Goal: Information Seeking & Learning: Learn about a topic

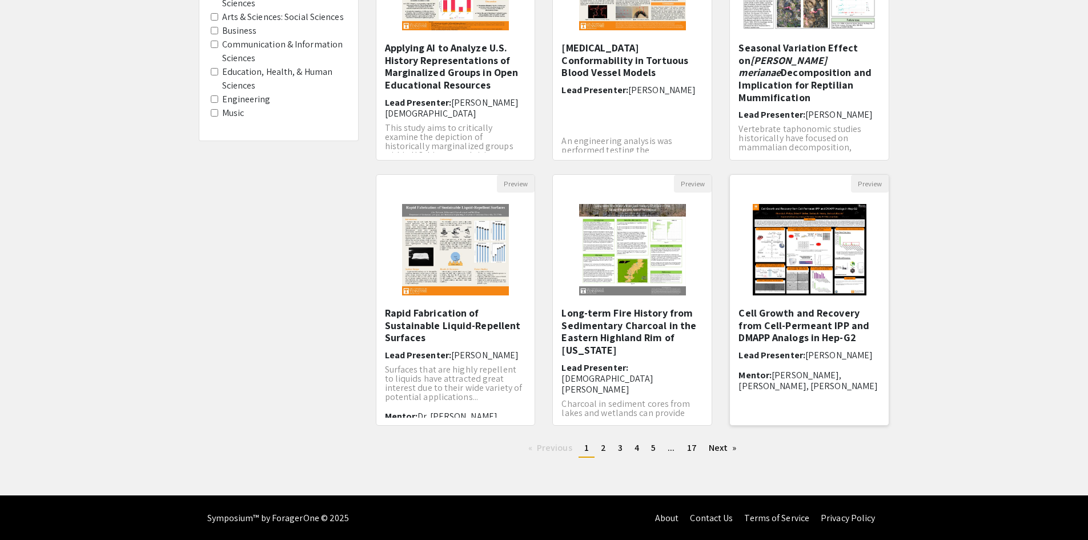
scroll to position [218, 0]
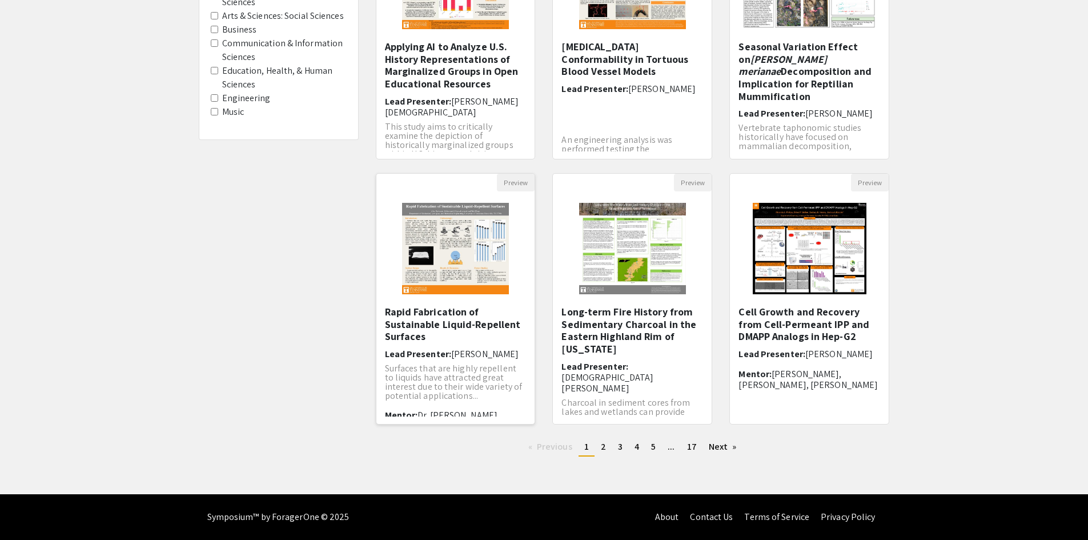
click at [491, 255] on img "Open Presentation <p>Rapid Fabrication of Sustainable Liquid-Repellent Surfaces…" at bounding box center [456, 248] width 130 height 114
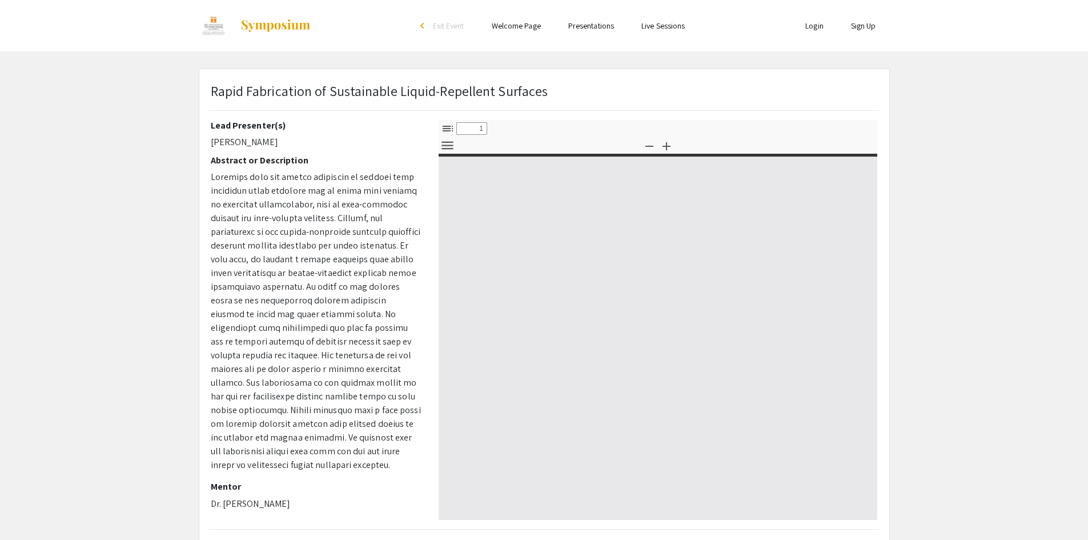
select select "custom"
type input "0"
select select "custom"
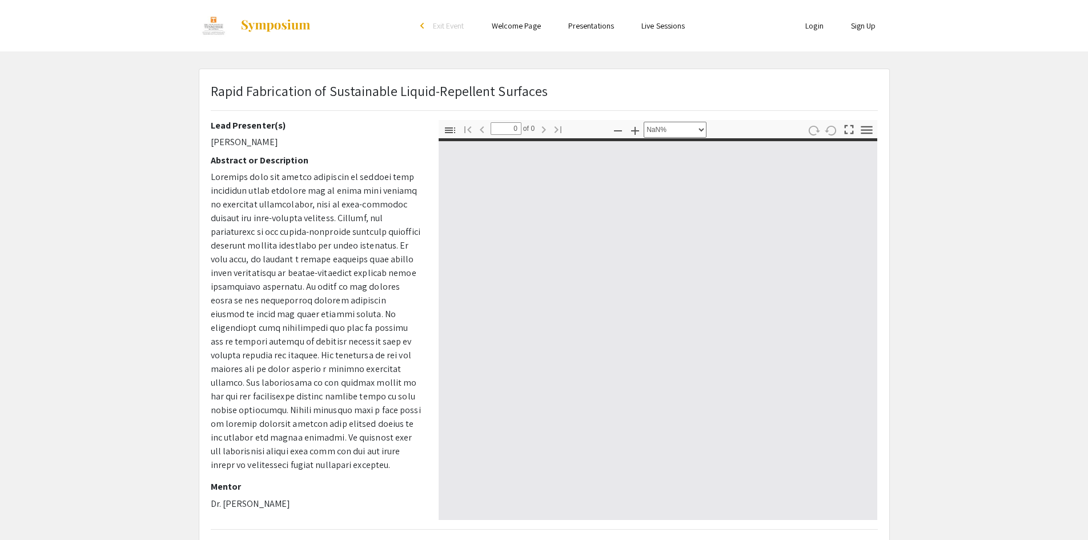
type input "1"
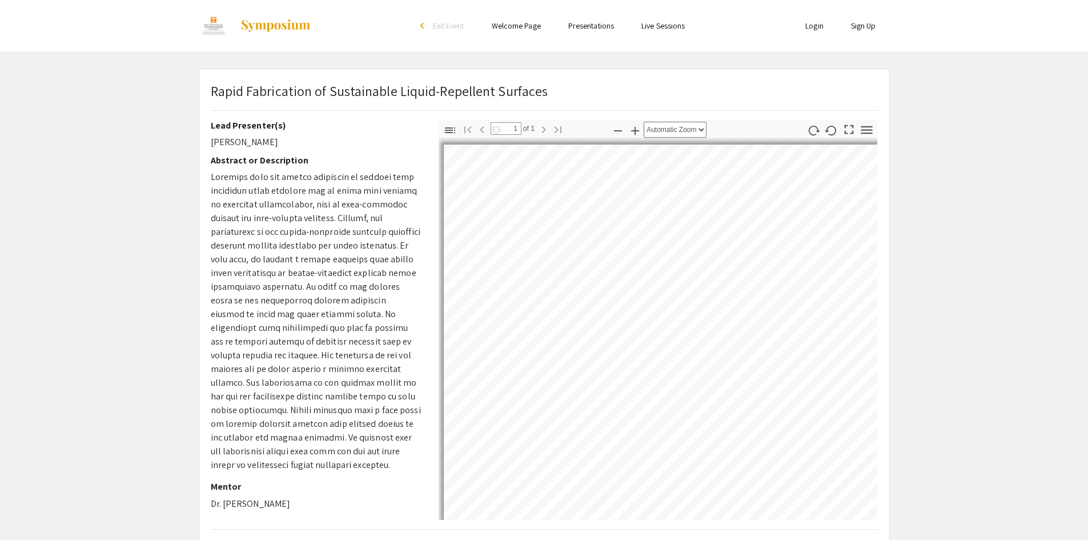
select select "auto"
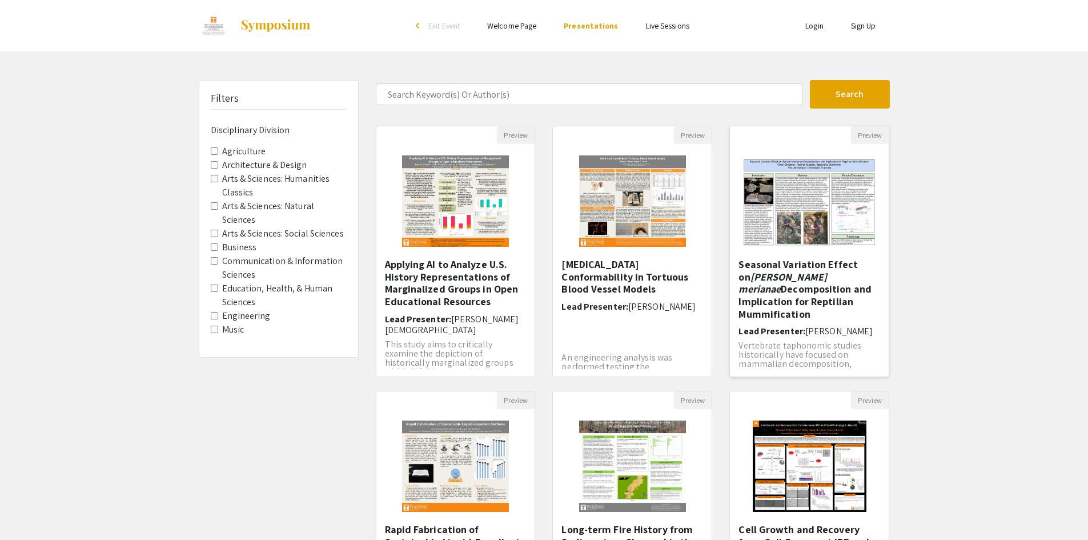
click at [826, 227] on img "Open Presentation <p>Seasonal Variation Effect on <em>Salvator merianae </em>De…" at bounding box center [809, 202] width 159 height 114
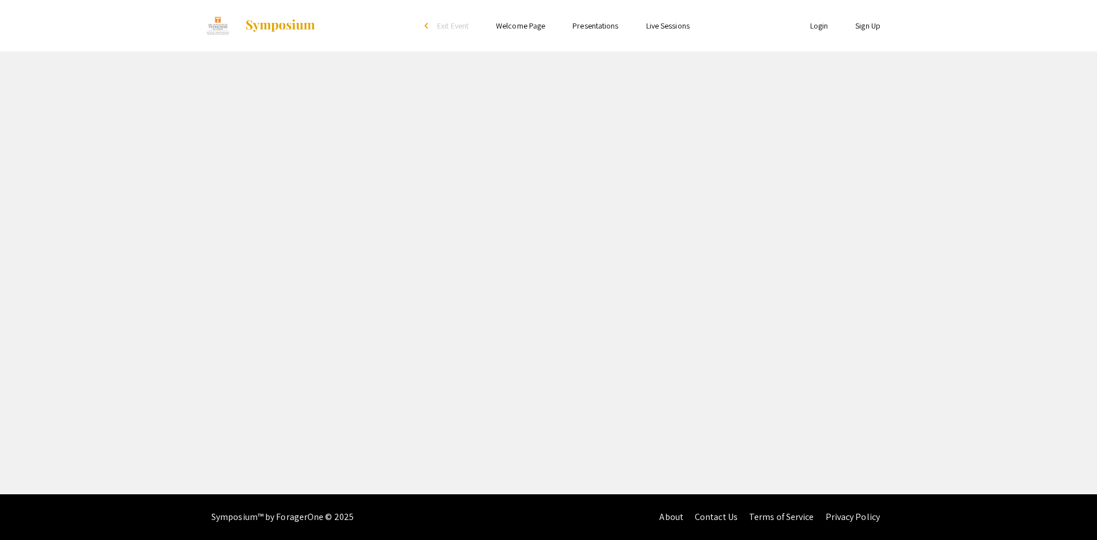
select select "custom"
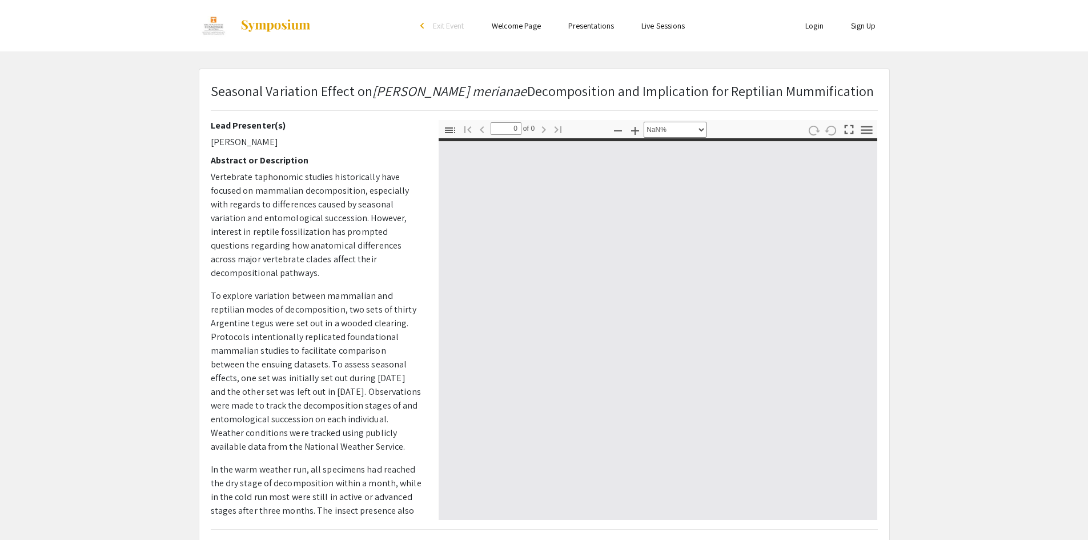
type input "1"
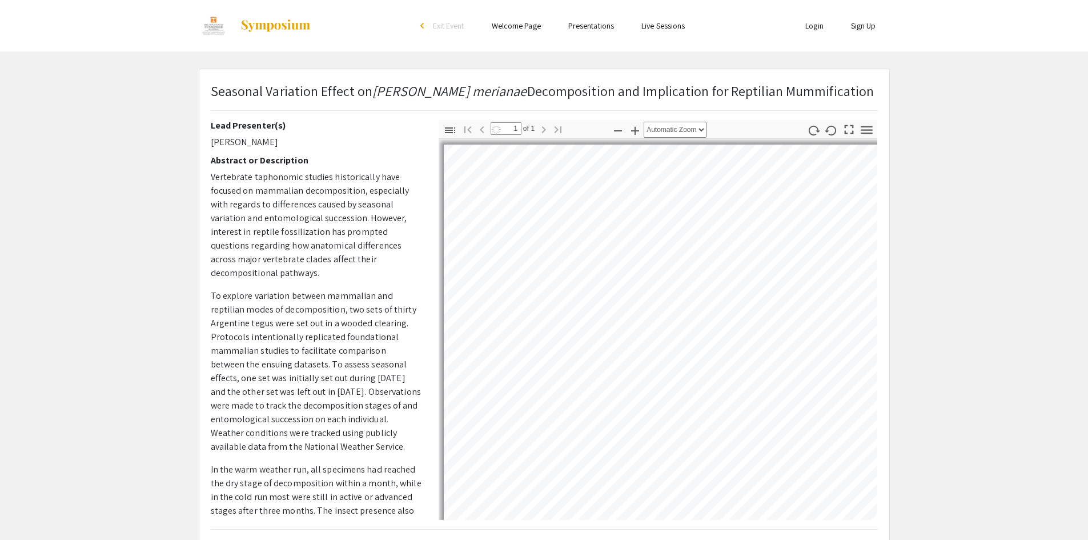
select select "auto"
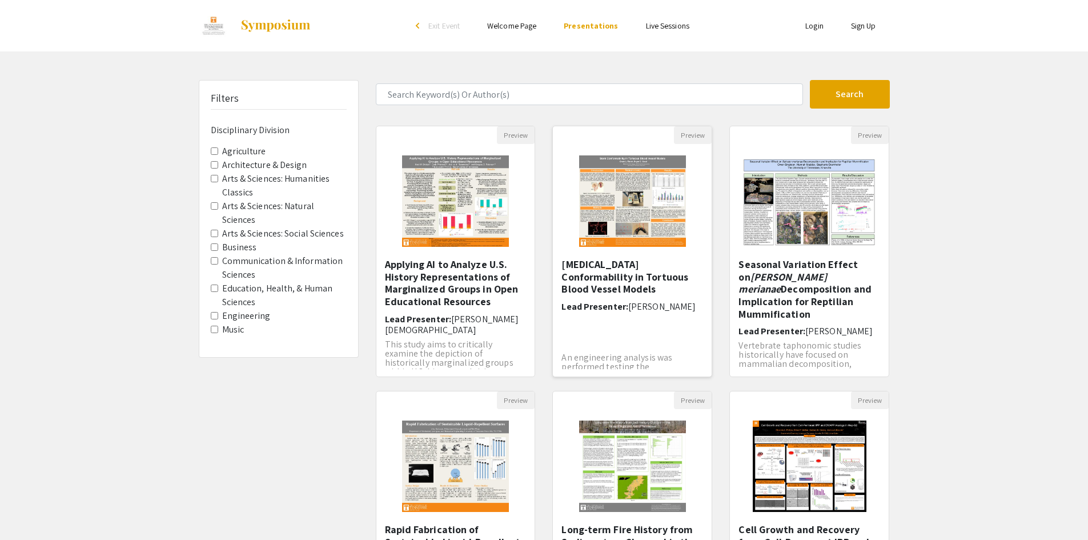
scroll to position [33, 0]
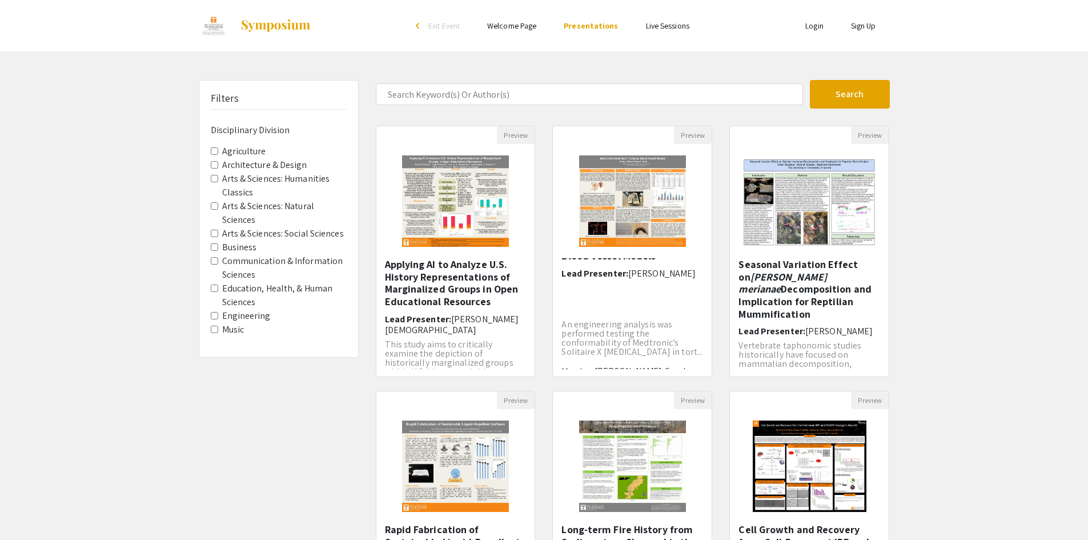
click at [790, 488] on img at bounding box center [809, 466] width 137 height 114
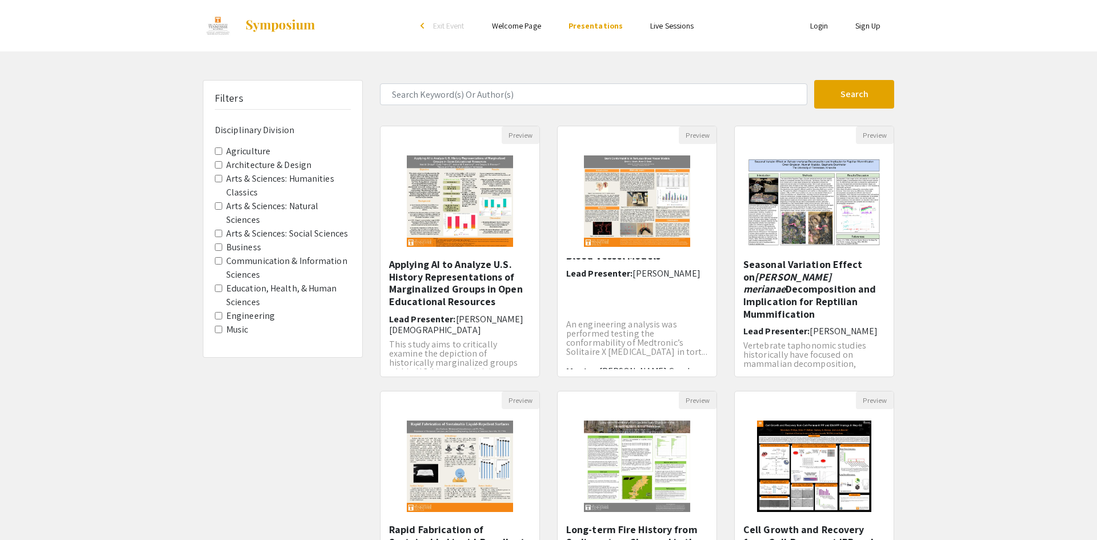
select select "custom"
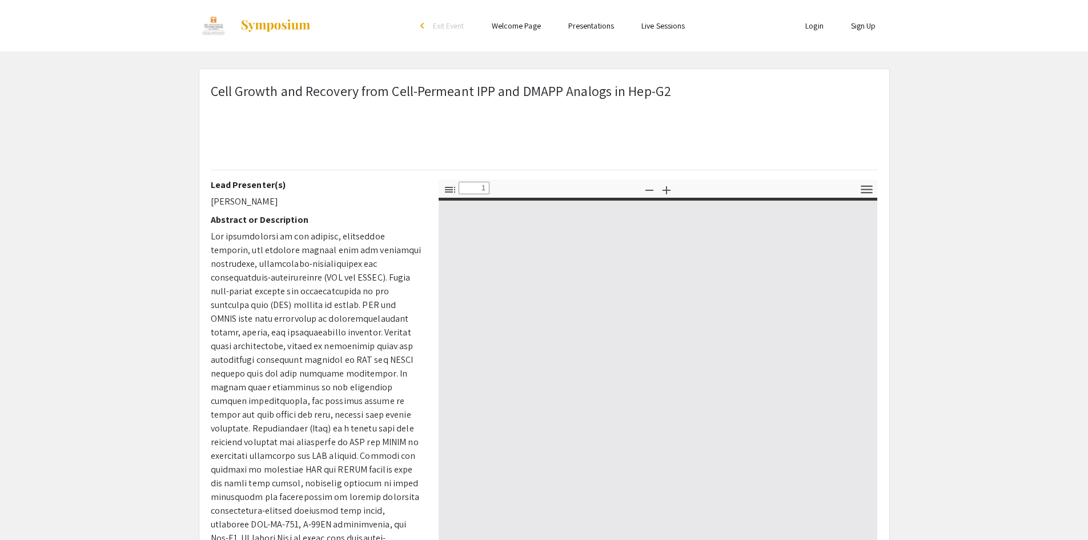
type input "0"
select select "custom"
type input "1"
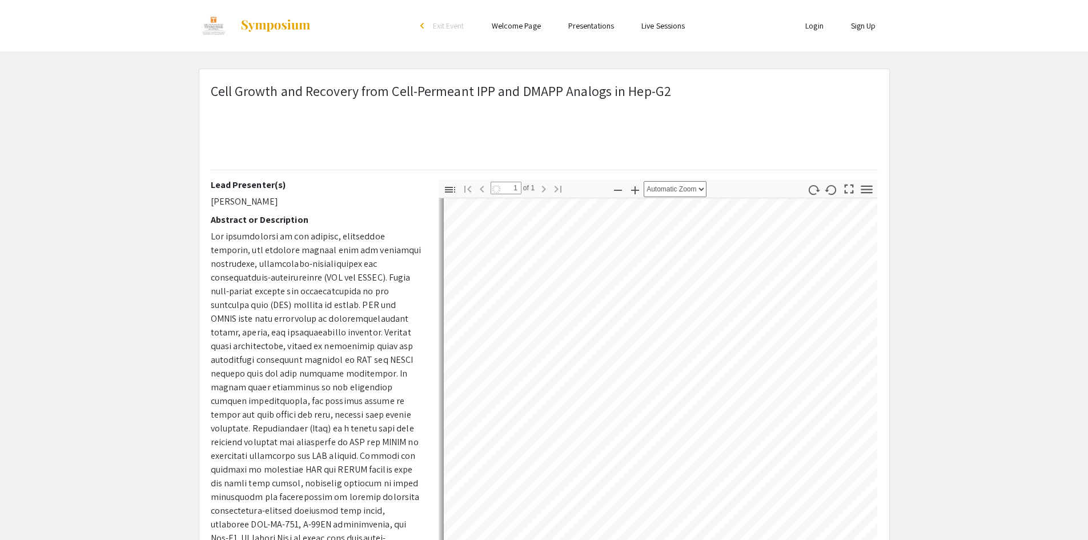
scroll to position [800, 0]
select select "auto"
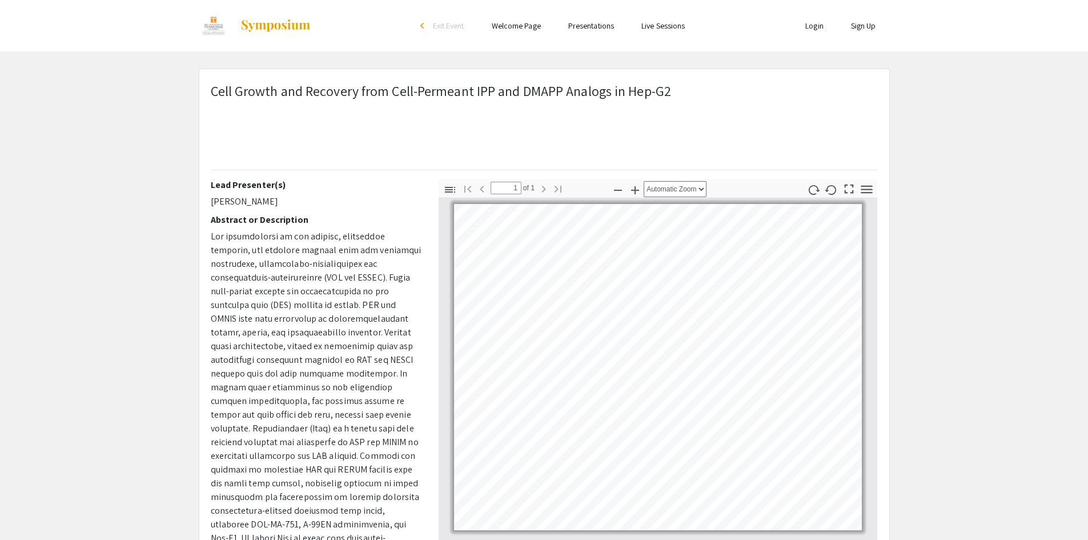
scroll to position [228, 0]
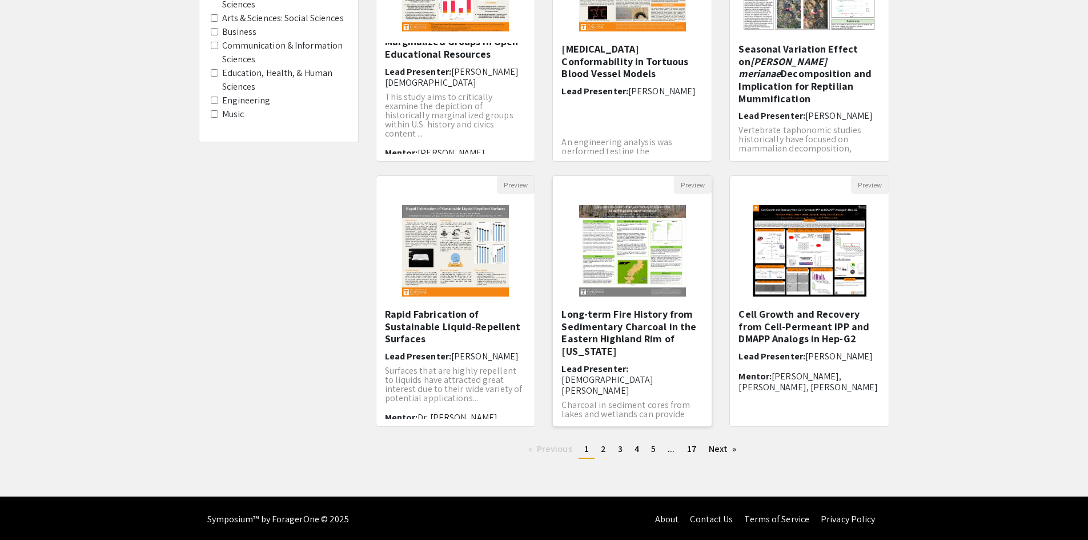
scroll to position [218, 0]
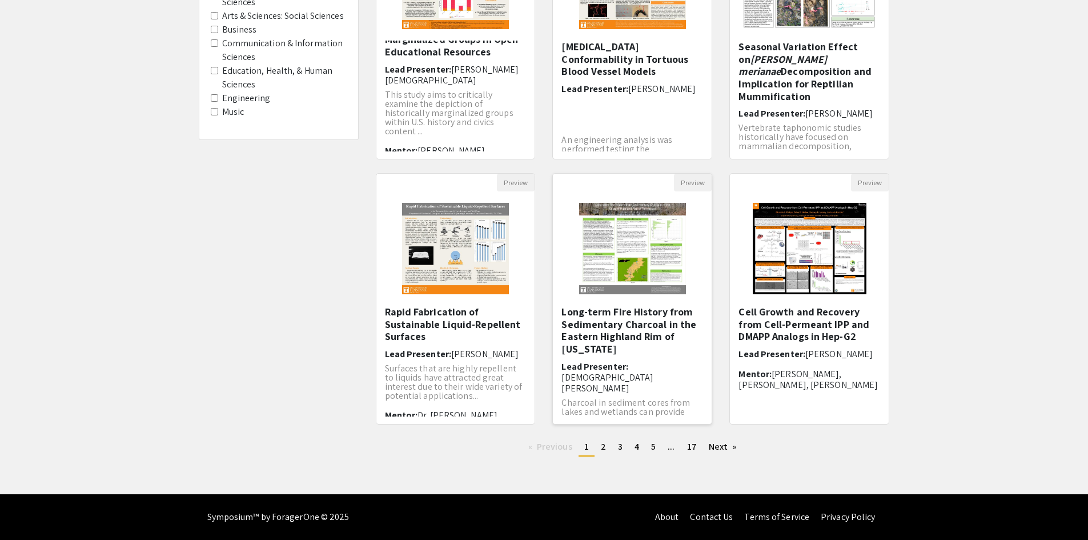
click at [625, 270] on img "Open Presentation <p>Long-term Fire History from Sedimentary Charcoal in the Ea…" at bounding box center [633, 248] width 130 height 114
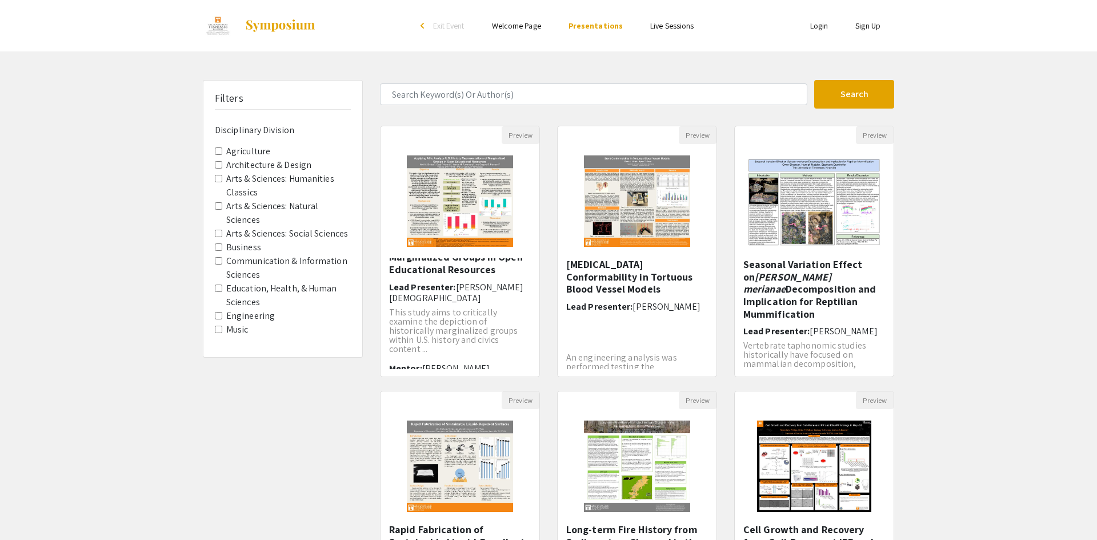
select select "custom"
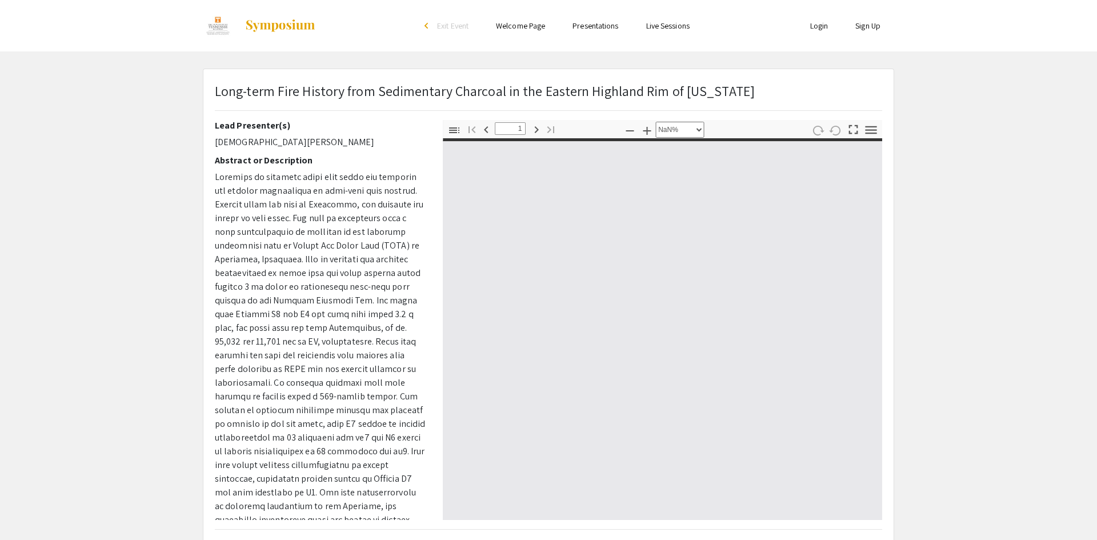
type input "0"
select select "custom"
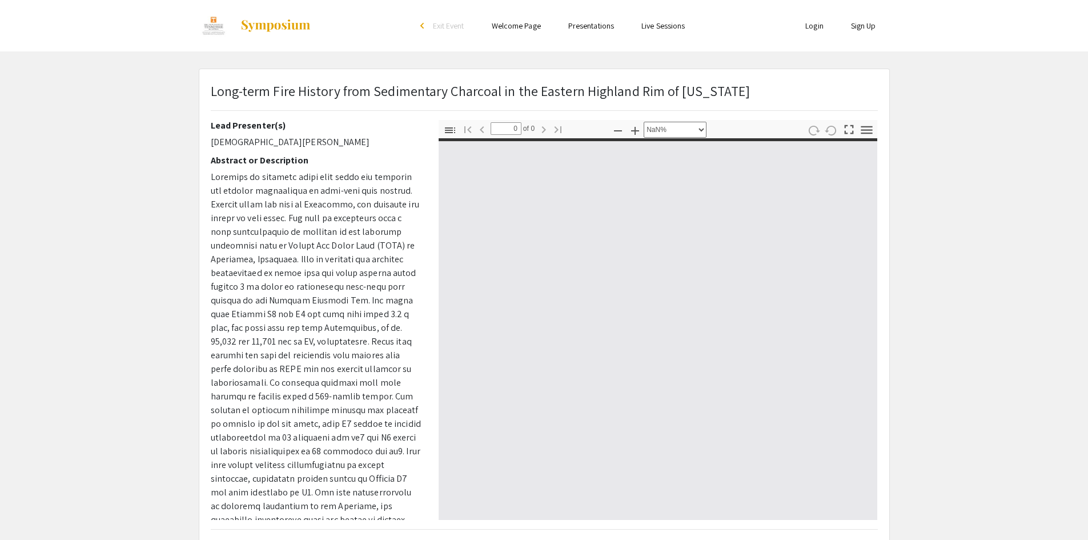
type input "1"
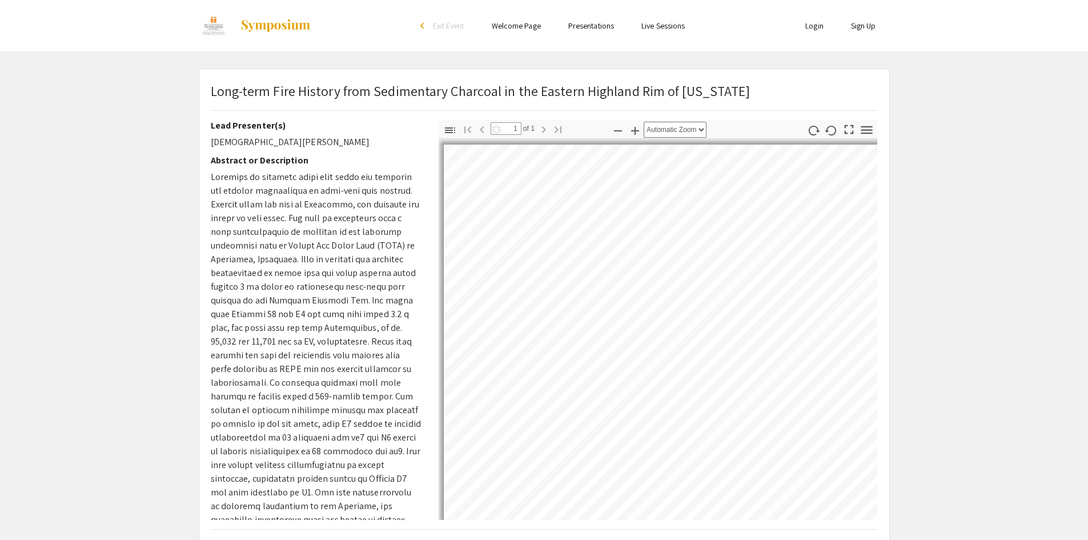
select select "auto"
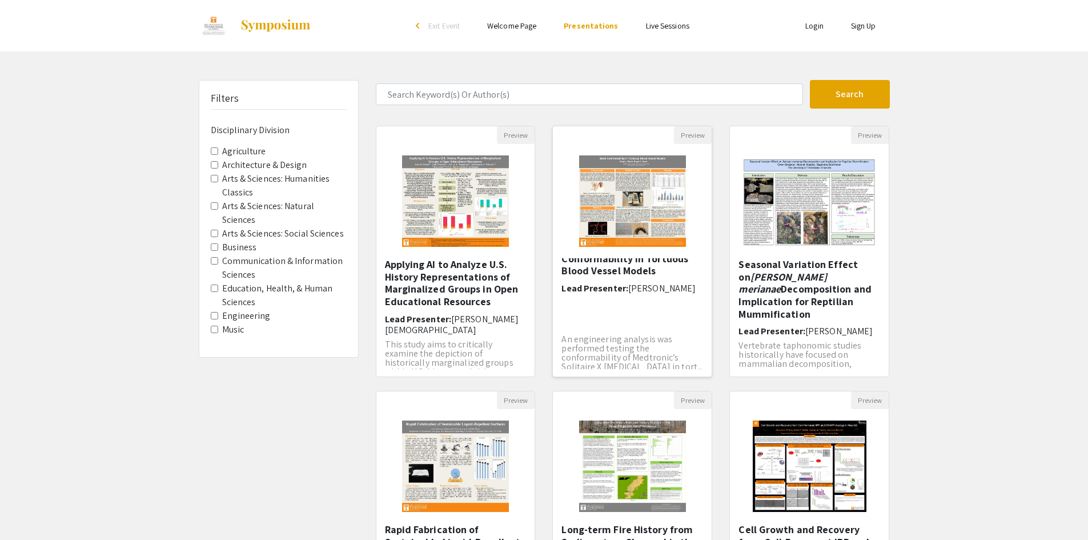
scroll to position [33, 0]
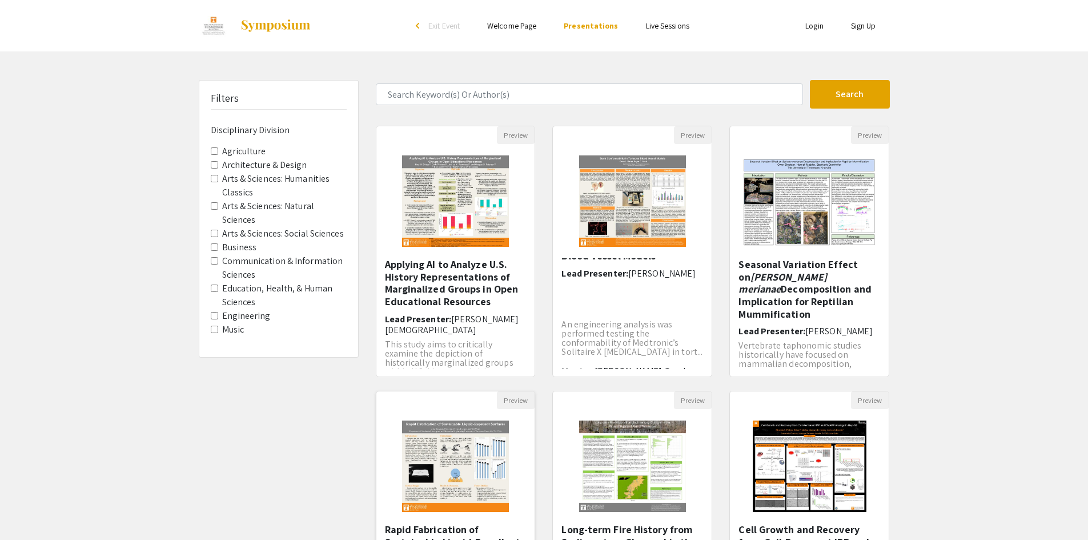
click at [452, 455] on img "Open Presentation <p>Rapid Fabrication of Sustainable Liquid-Repellent Surfaces…" at bounding box center [456, 466] width 130 height 114
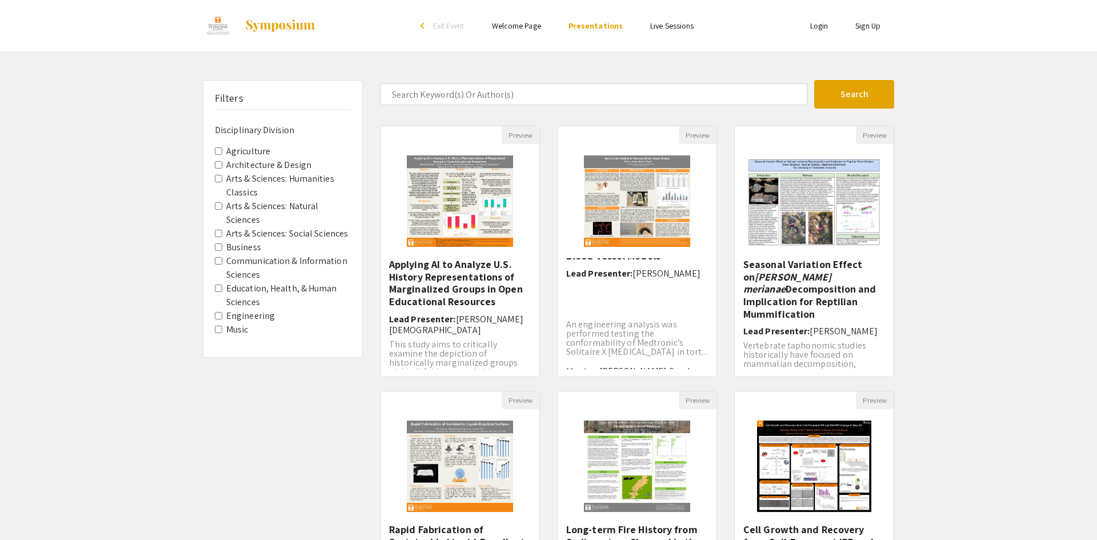
select select "custom"
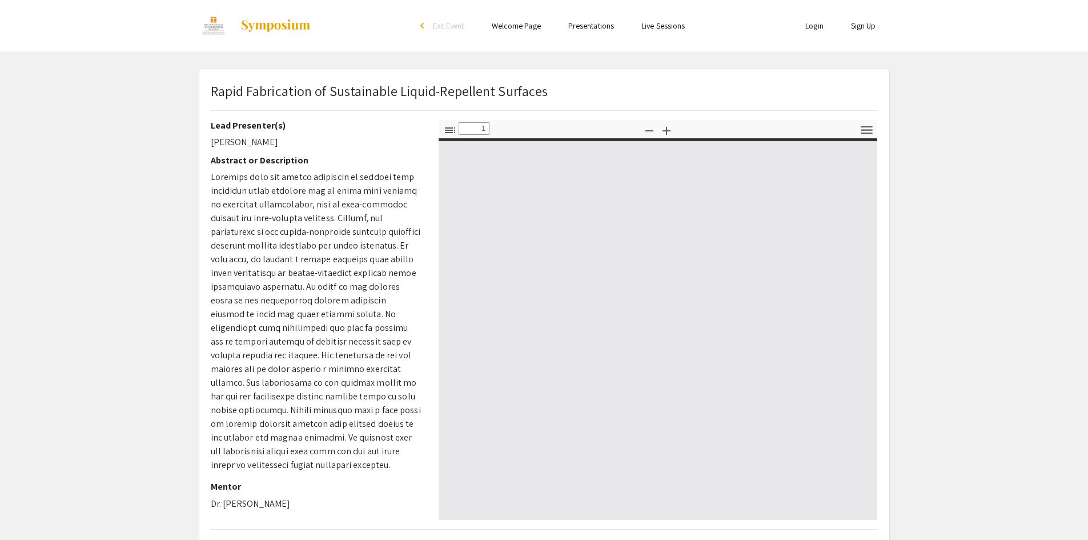
type input "0"
select select "custom"
type input "1"
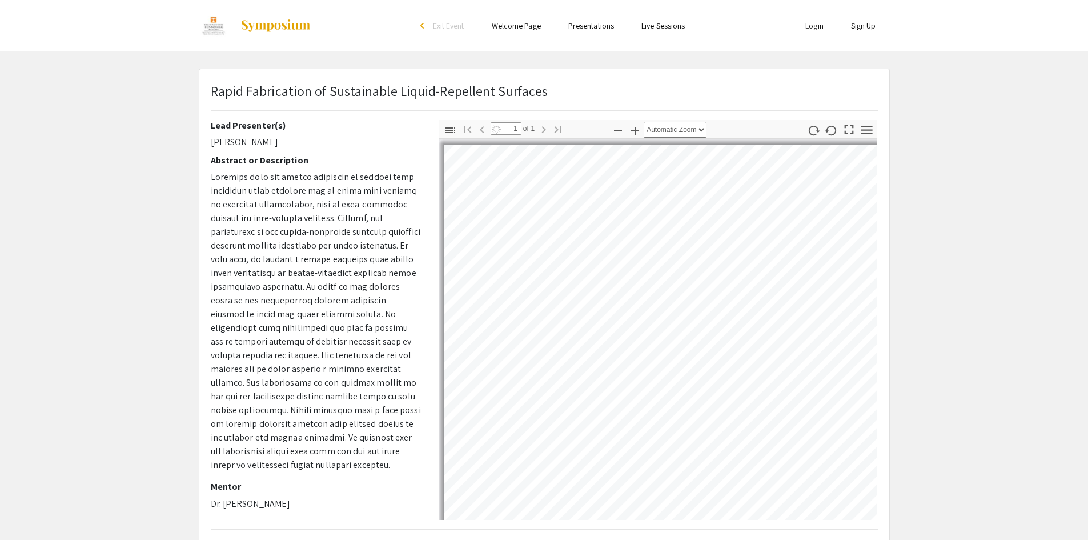
select select "auto"
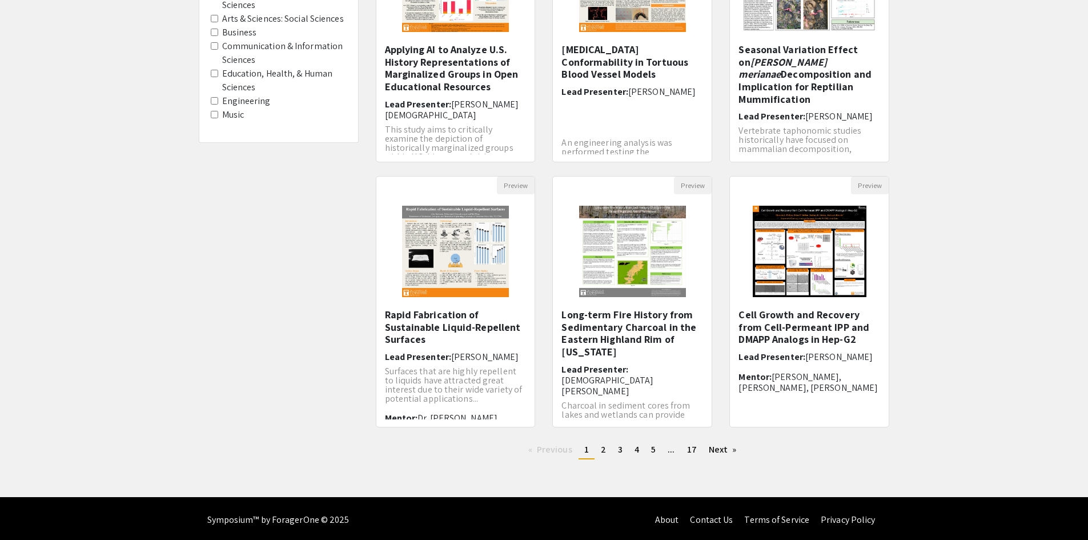
scroll to position [218, 0]
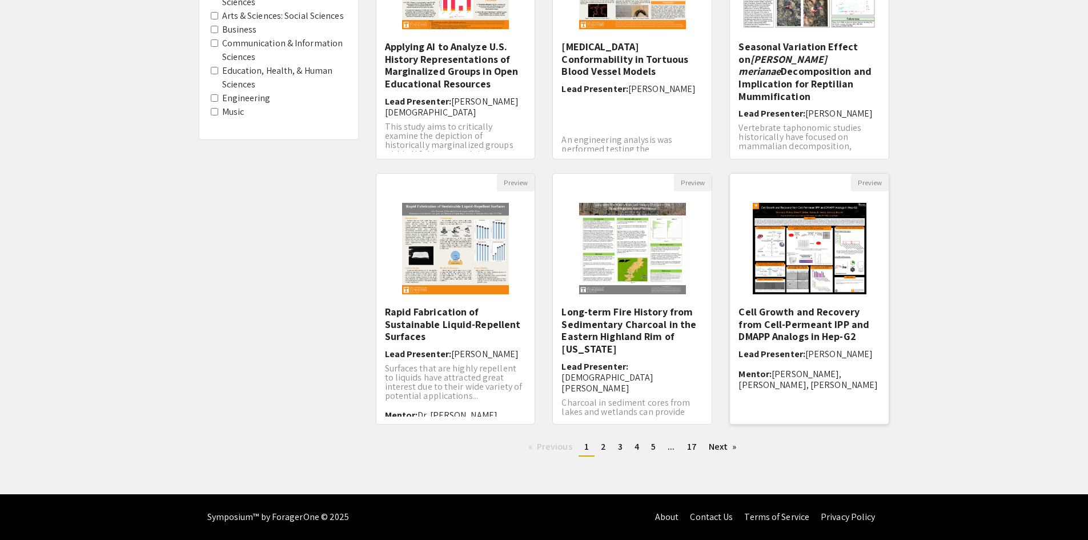
click at [795, 246] on img at bounding box center [809, 248] width 137 height 114
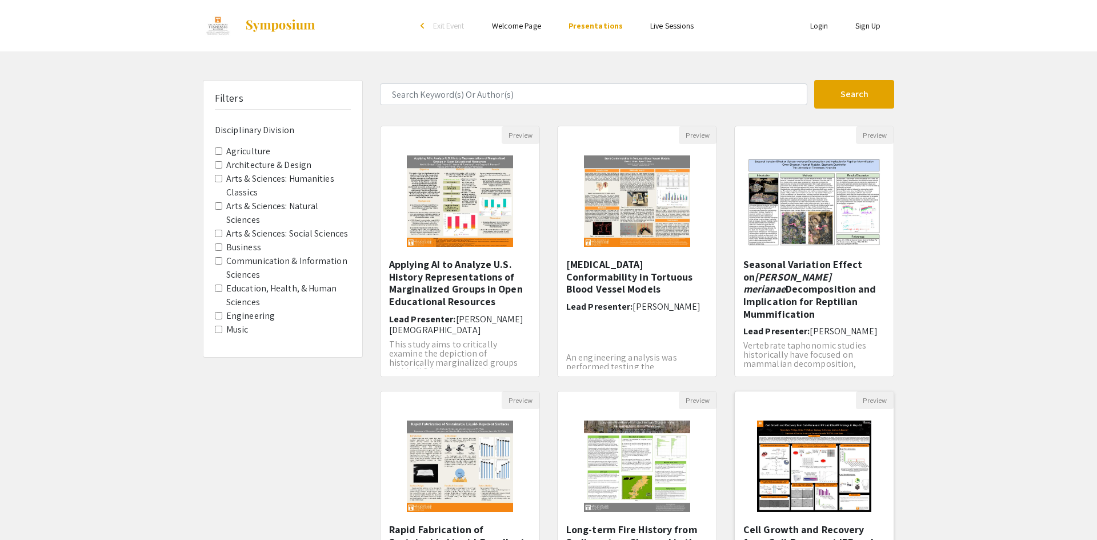
select select "custom"
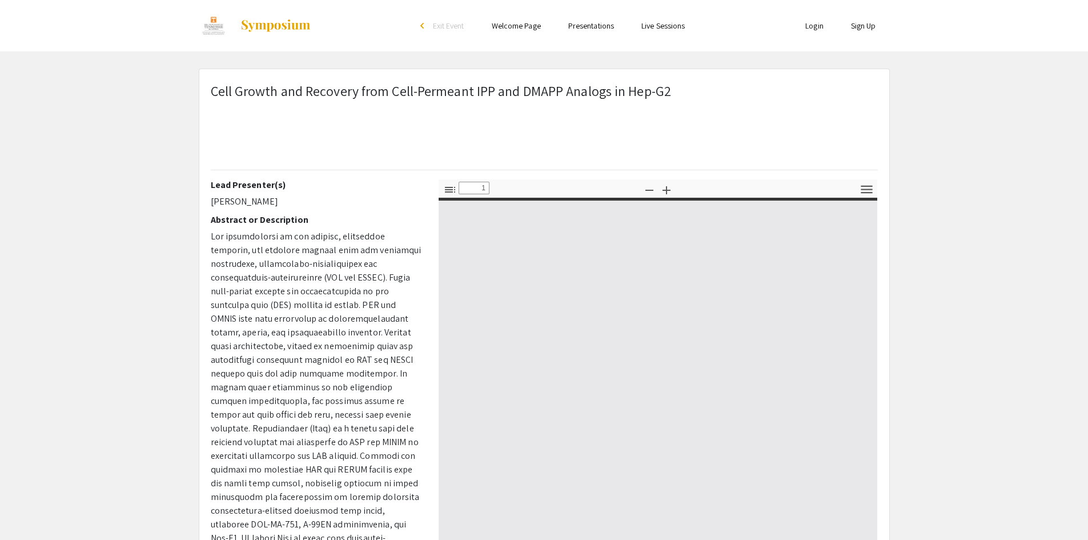
type input "0"
select select "custom"
type input "1"
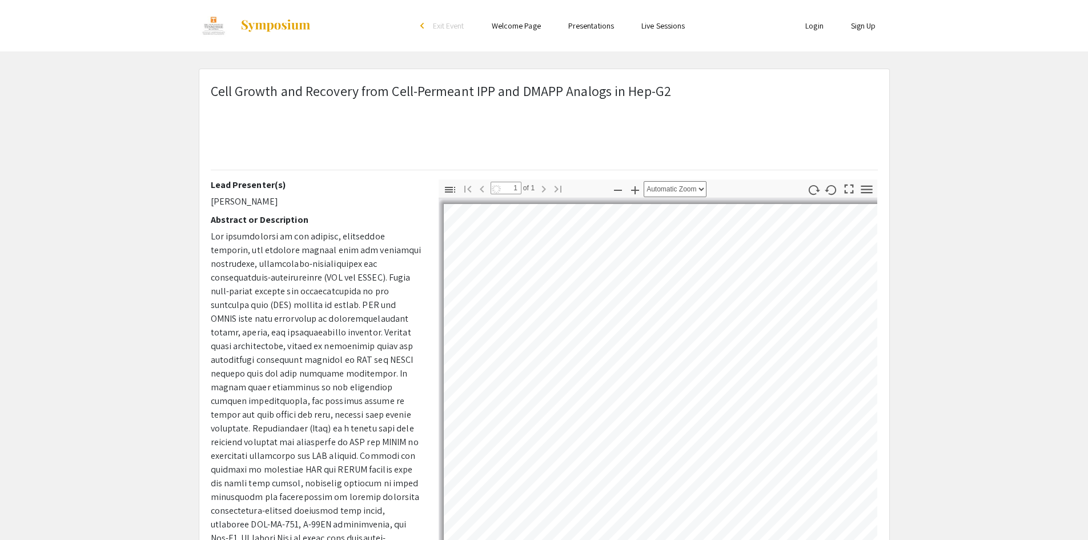
scroll to position [228, 0]
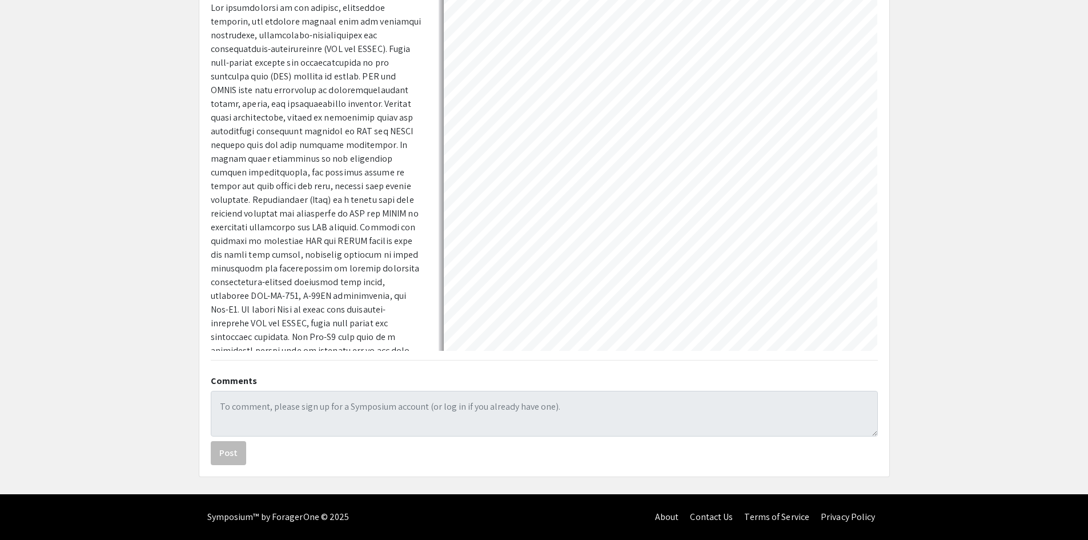
select select "auto"
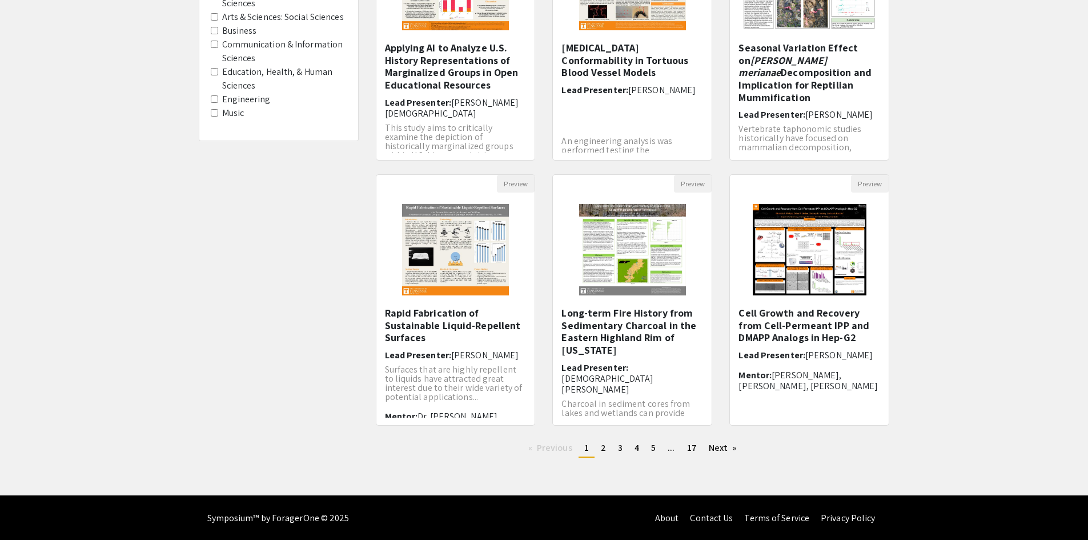
scroll to position [218, 0]
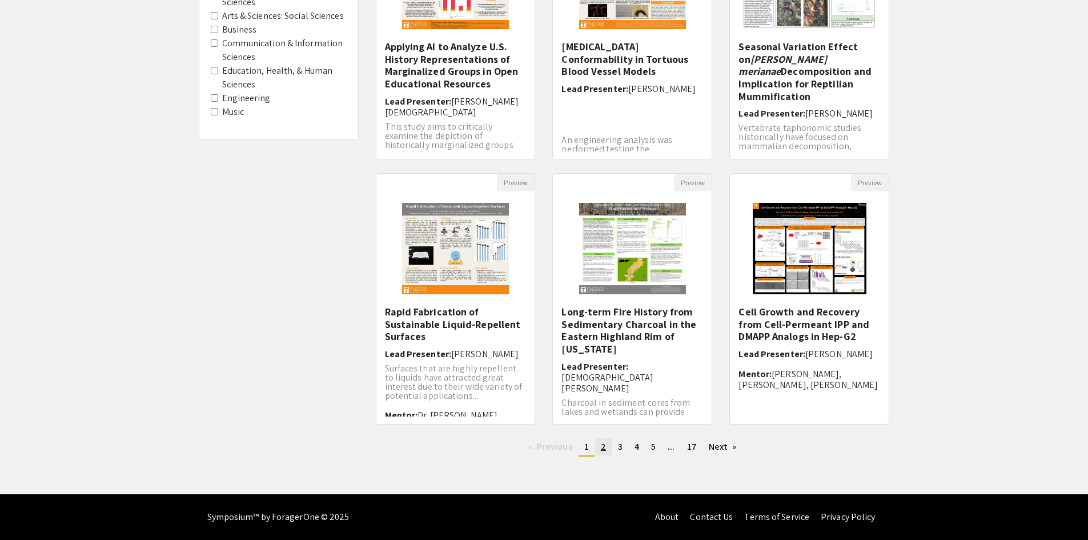
click at [596, 450] on link "page 2" at bounding box center [603, 446] width 17 height 17
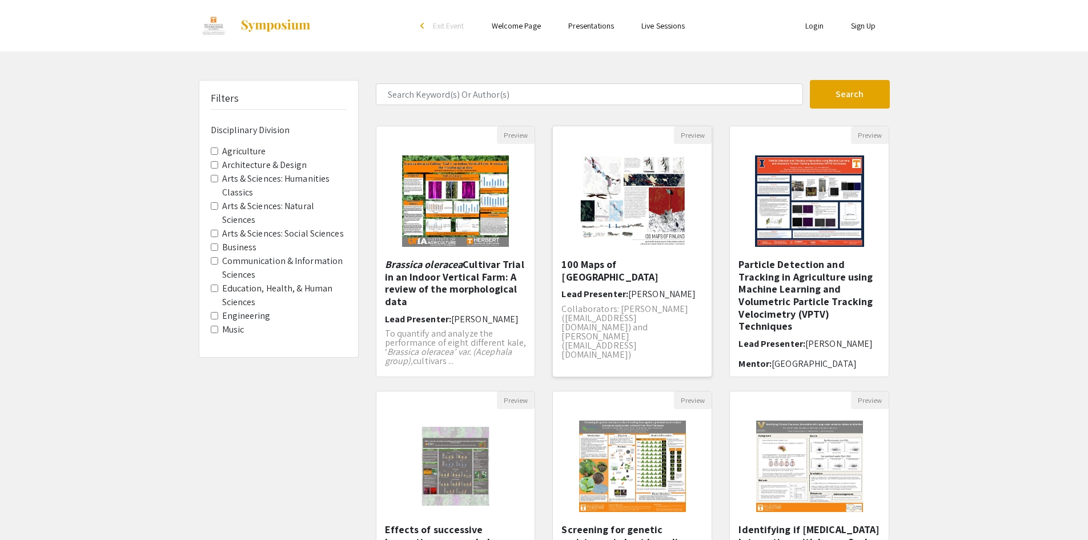
click at [673, 224] on img "Open Presentation <p>100 Maps of Finland</p>" at bounding box center [633, 201] width 130 height 114
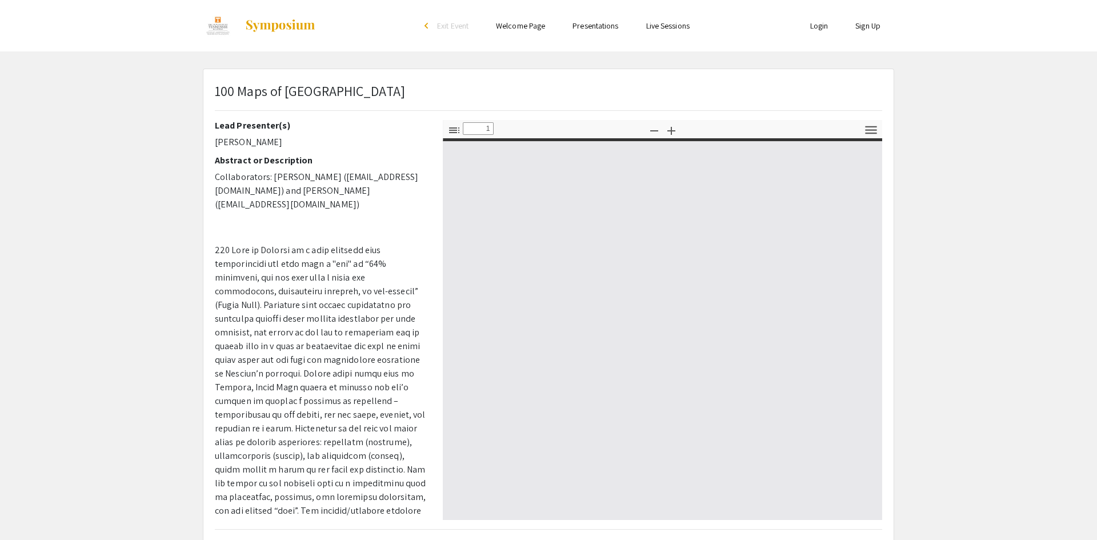
select select "custom"
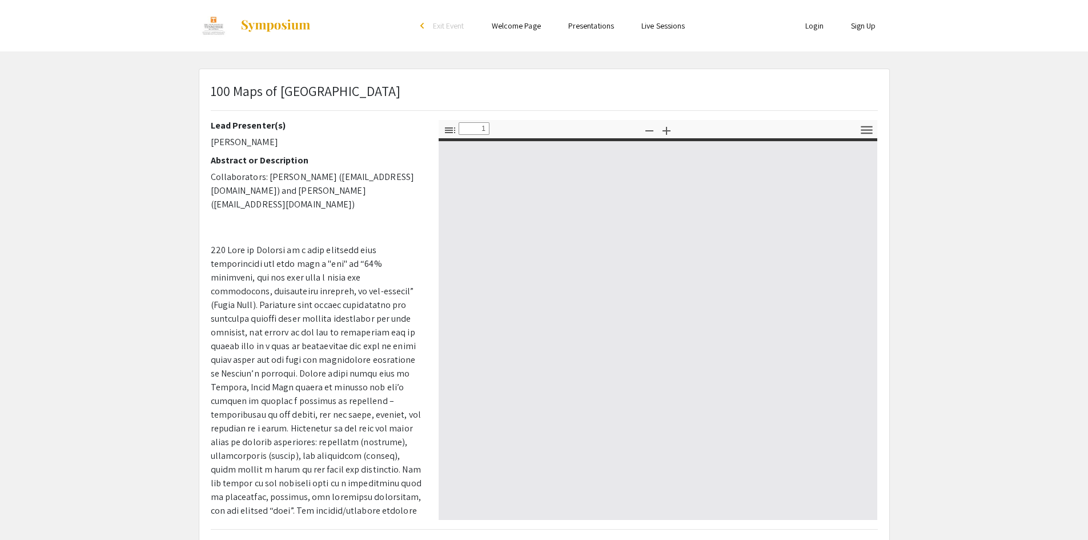
type input "0"
select select "custom"
type input "1"
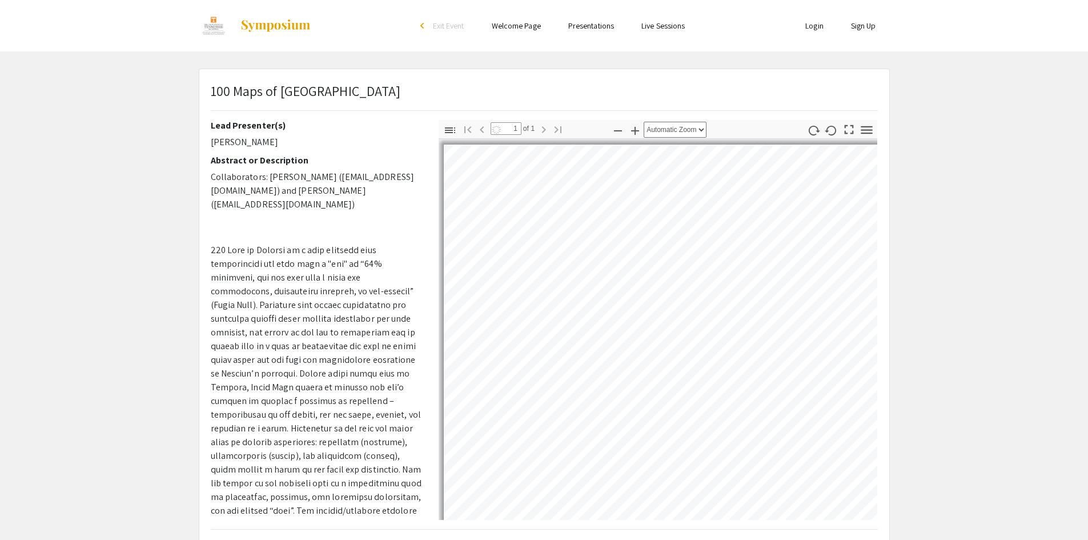
select select "auto"
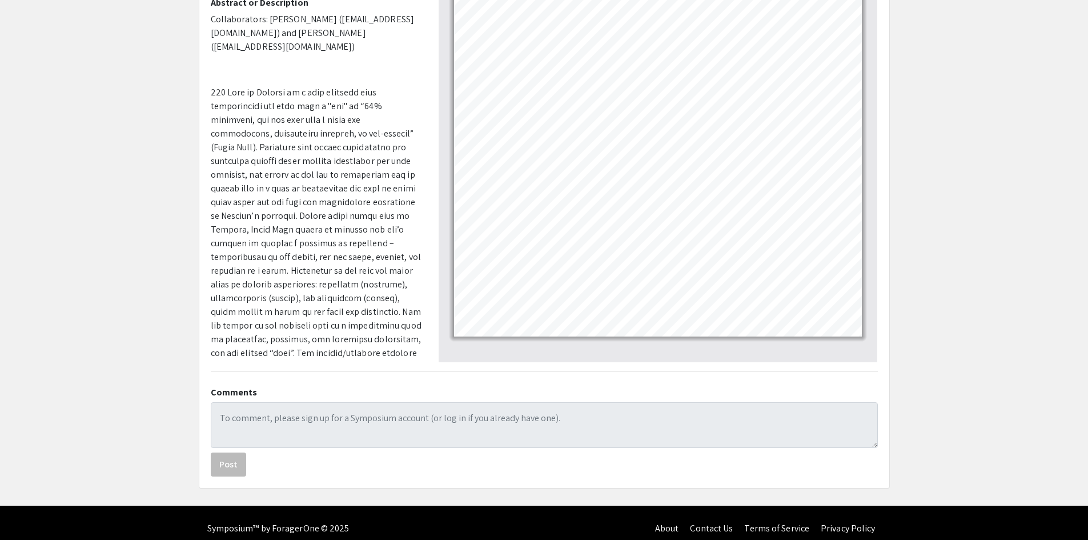
scroll to position [169, 0]
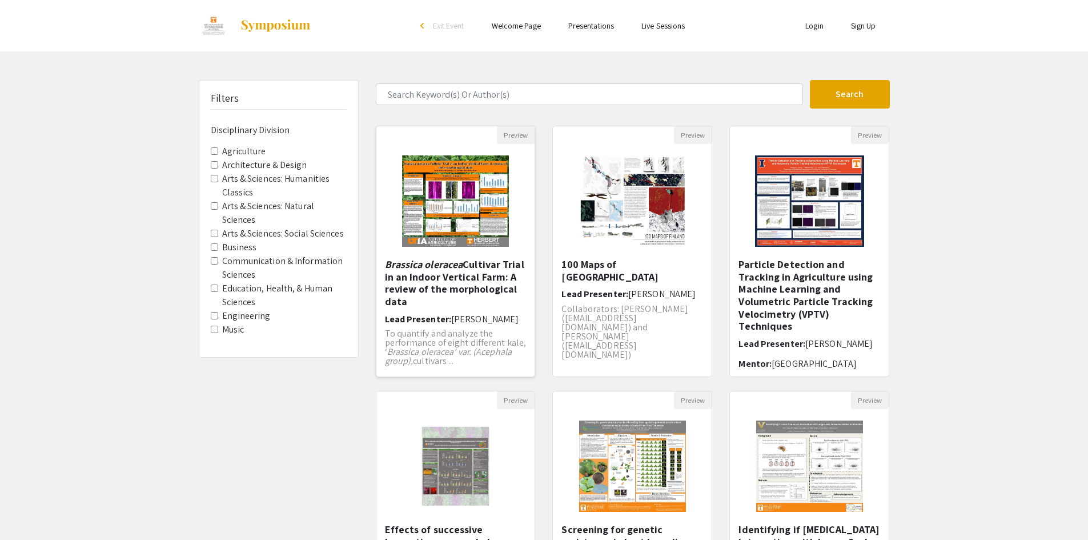
click at [443, 179] on img "Open Presentation <p><em>Brassica oleracea</em> Cultivar Trial in an Indoor Ver…" at bounding box center [456, 201] width 130 height 114
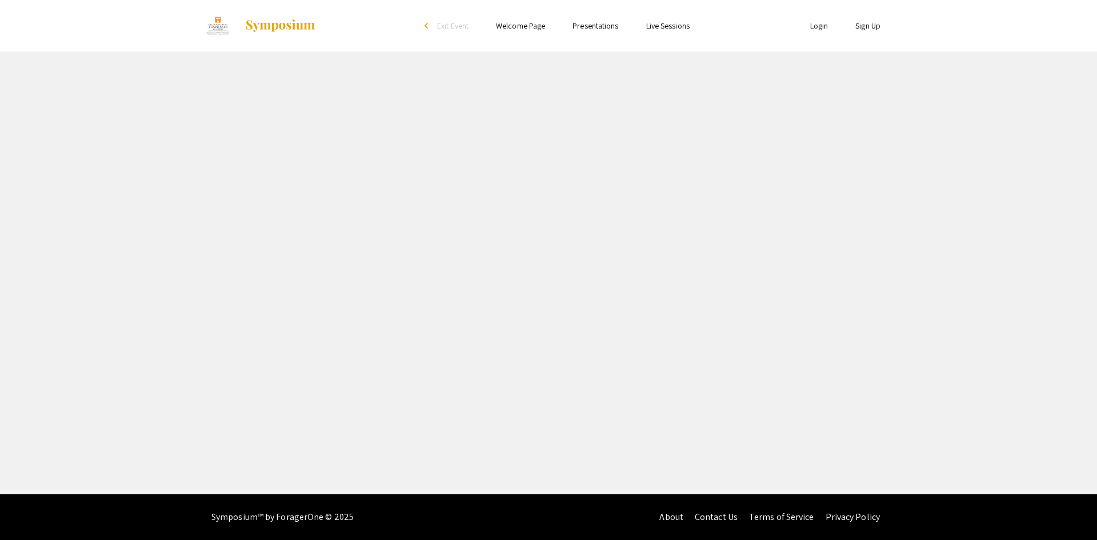
select select "custom"
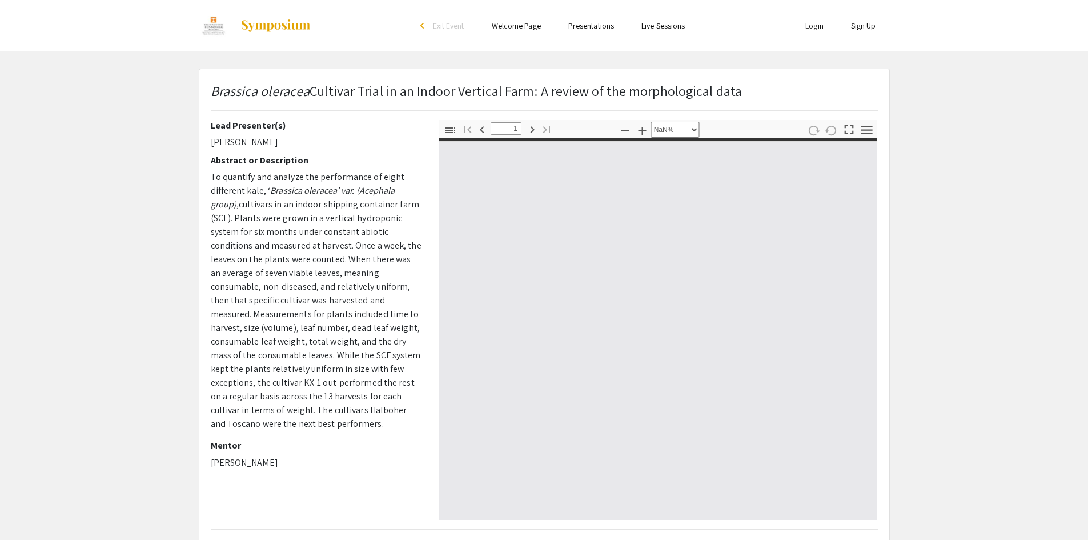
type input "0"
select select "custom"
type input "1"
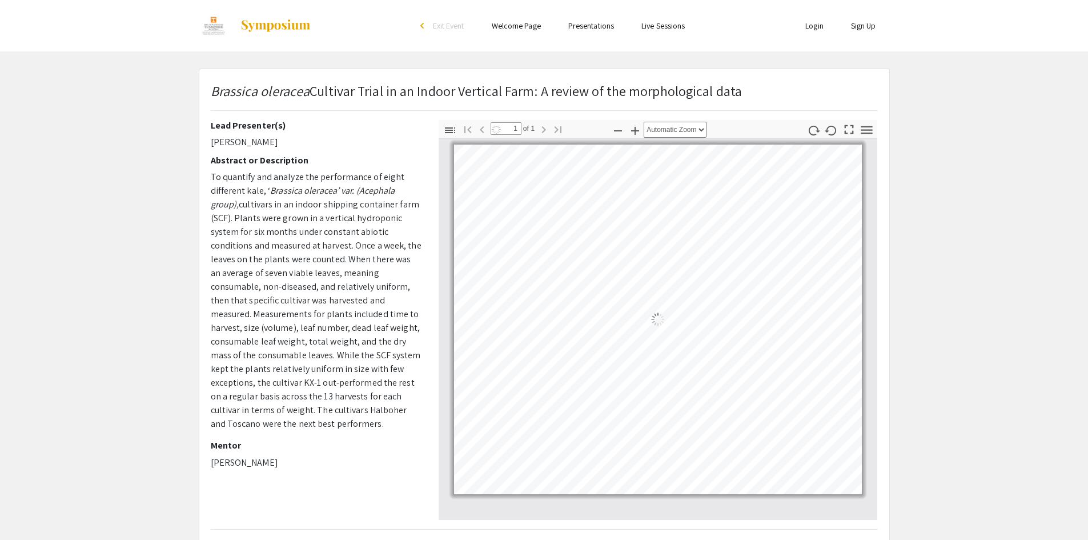
select select "auto"
